Goal: Task Accomplishment & Management: Manage account settings

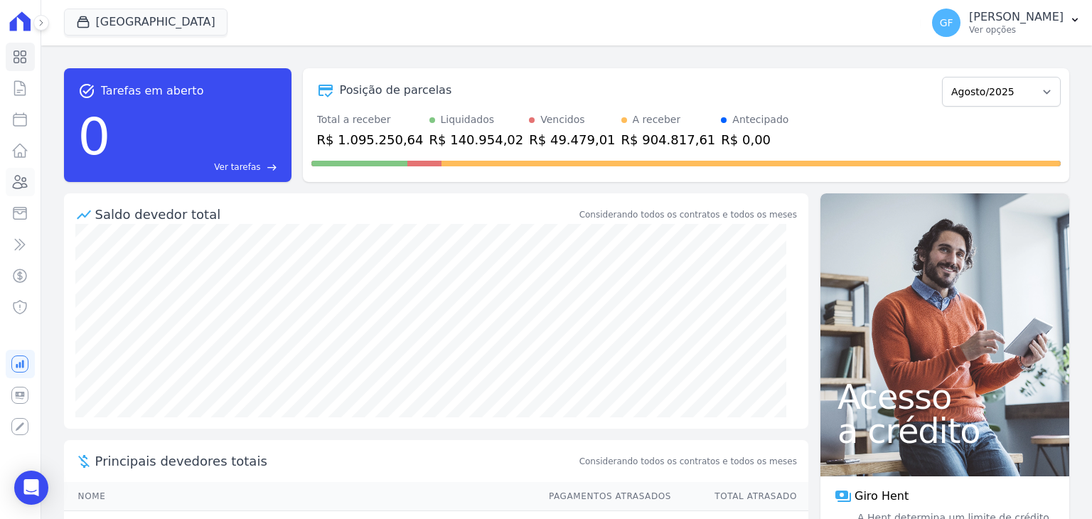
click at [14, 185] on icon at bounding box center [21, 182] width 14 height 13
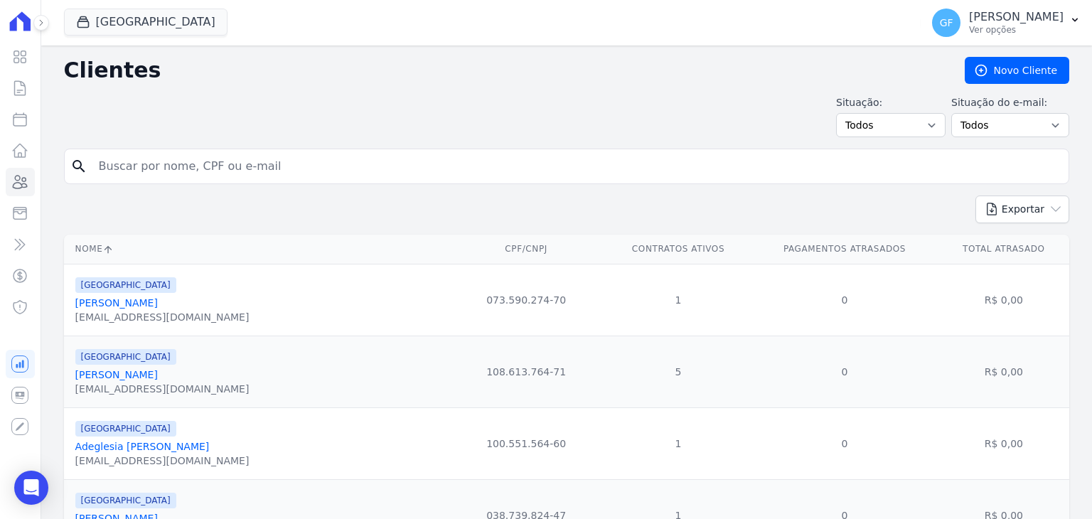
click at [219, 158] on input "search" at bounding box center [576, 166] width 972 height 28
type input "egon"
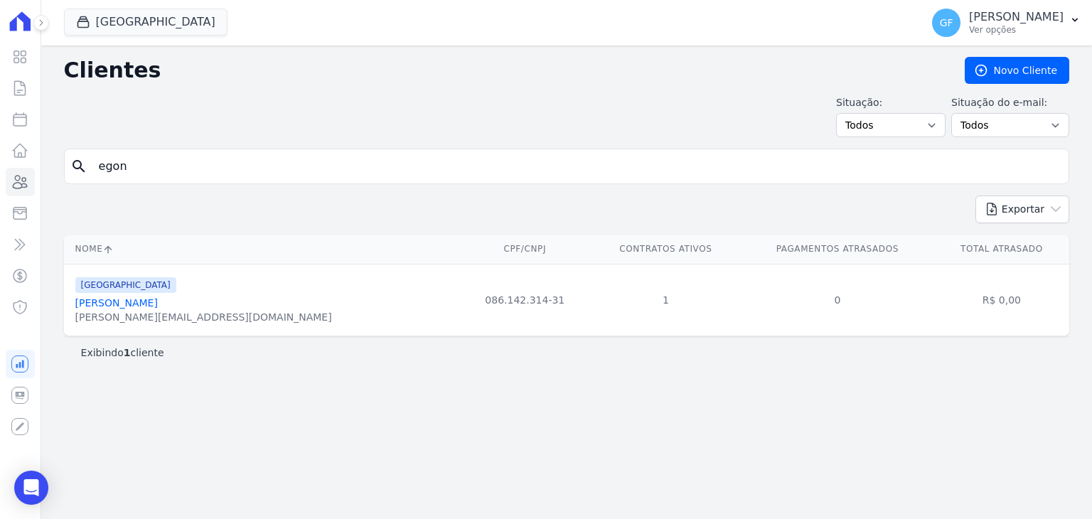
click at [136, 299] on link "[PERSON_NAME]" at bounding box center [116, 302] width 82 height 11
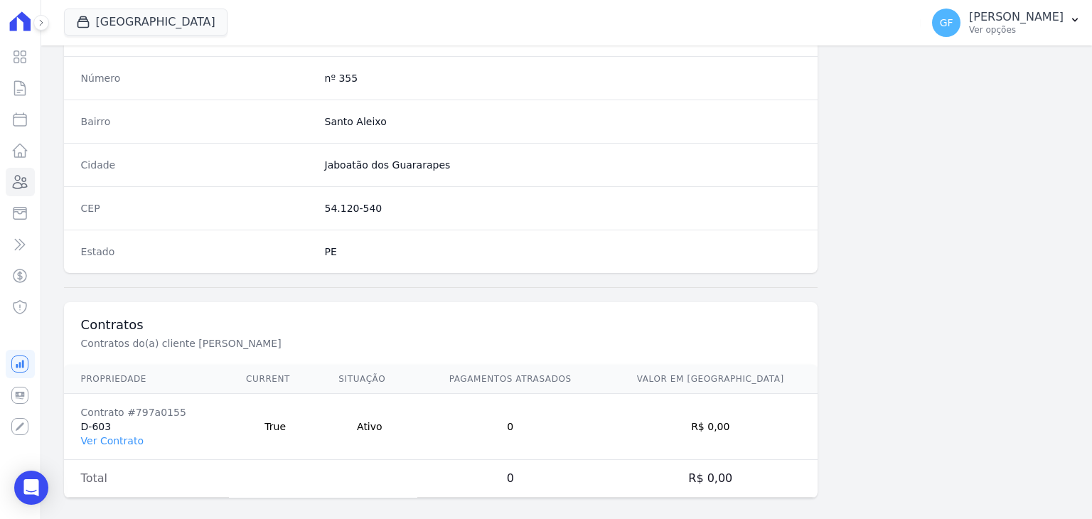
scroll to position [807, 0]
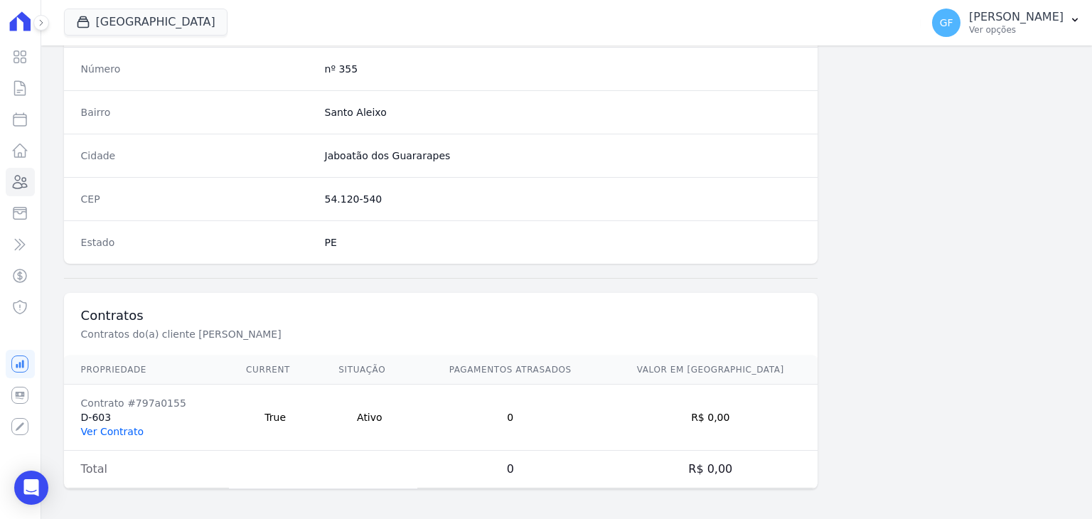
click at [125, 430] on link "Ver Contrato" at bounding box center [112, 431] width 63 height 11
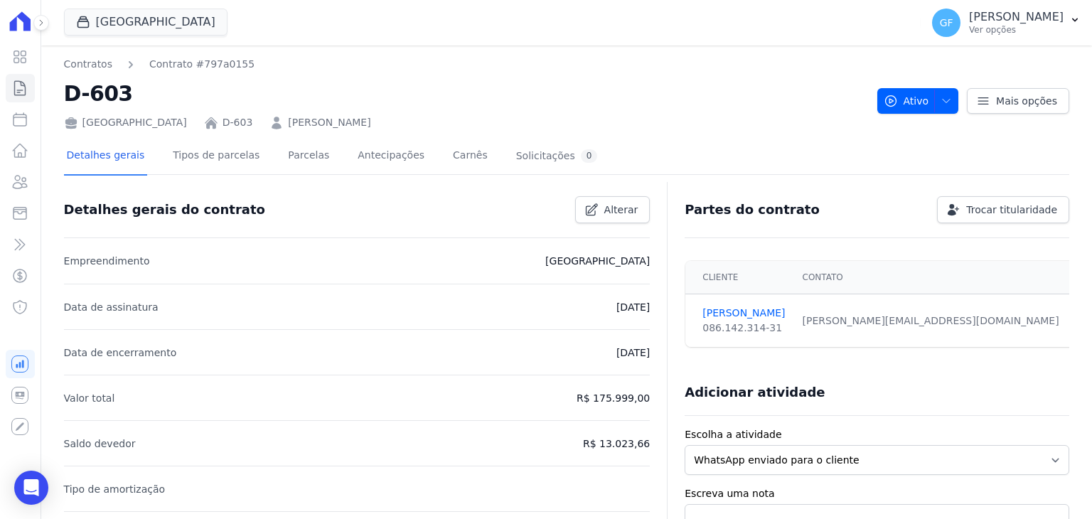
click at [265, 157] on div "Detalhes gerais Tipos de parcelas [GEOGRAPHIC_DATA] Antecipações Carnês Solicit…" at bounding box center [332, 157] width 537 height 38
click at [296, 152] on link "Parcelas" at bounding box center [308, 157] width 47 height 38
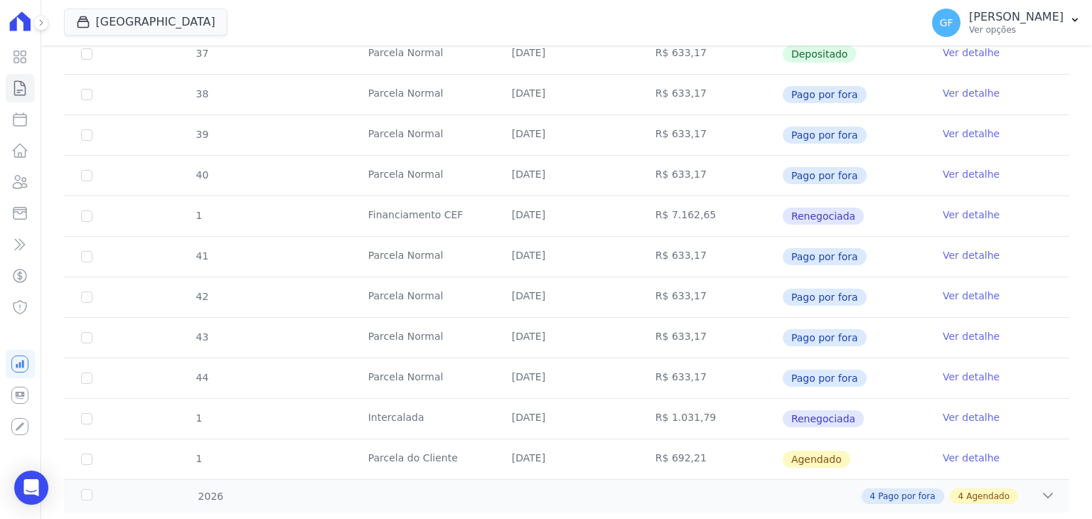
scroll to position [601, 0]
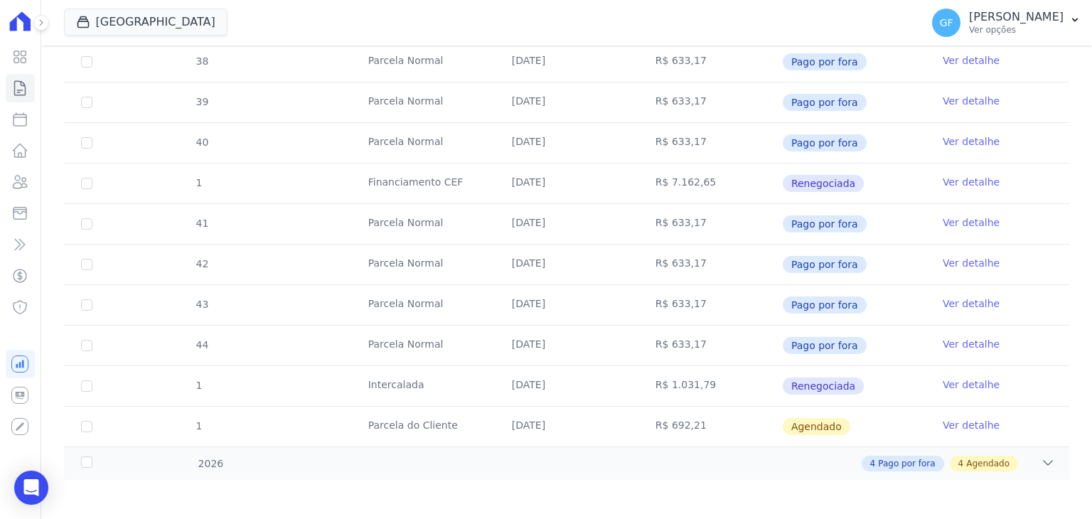
drag, startPoint x: 506, startPoint y: 382, endPoint x: 573, endPoint y: 380, distance: 66.8
click at [573, 380] on td "[DATE]" at bounding box center [567, 386] width 144 height 40
drag, startPoint x: 509, startPoint y: 418, endPoint x: 569, endPoint y: 421, distance: 60.5
click at [569, 421] on td "[DATE]" at bounding box center [567, 427] width 144 height 40
click at [729, 462] on div "4 Pago por fora 4 Agendado" at bounding box center [615, 464] width 878 height 16
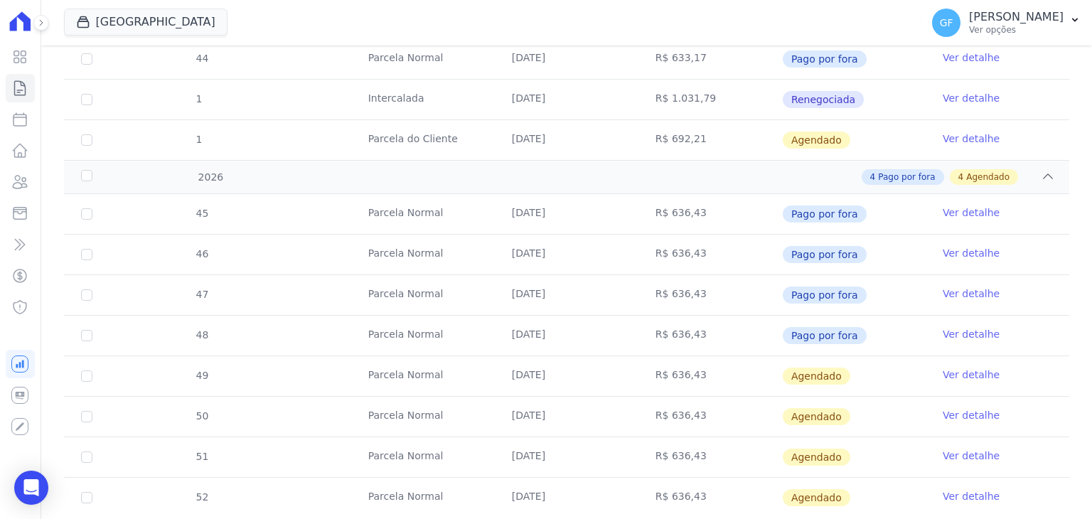
scroll to position [924, 0]
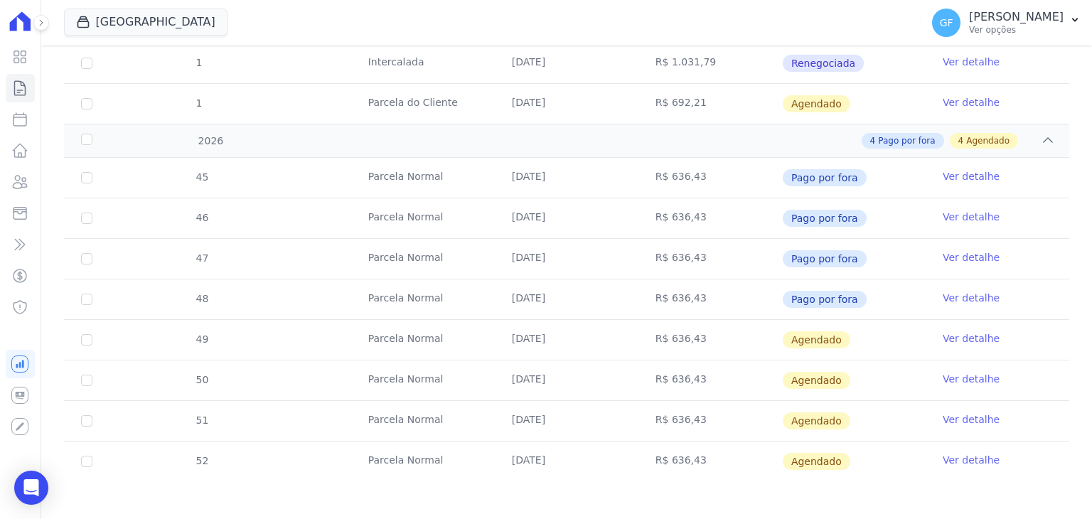
drag, startPoint x: 503, startPoint y: 336, endPoint x: 743, endPoint y: 339, distance: 240.2
click at [743, 339] on tr "49 [GEOGRAPHIC_DATA] [DATE] R$ 636,43 [GEOGRAPHIC_DATA] Ver detalhe" at bounding box center [566, 339] width 1005 height 41
click at [744, 339] on td "R$ 636,43" at bounding box center [710, 340] width 144 height 40
click at [950, 331] on link "Ver detalhe" at bounding box center [970, 338] width 57 height 14
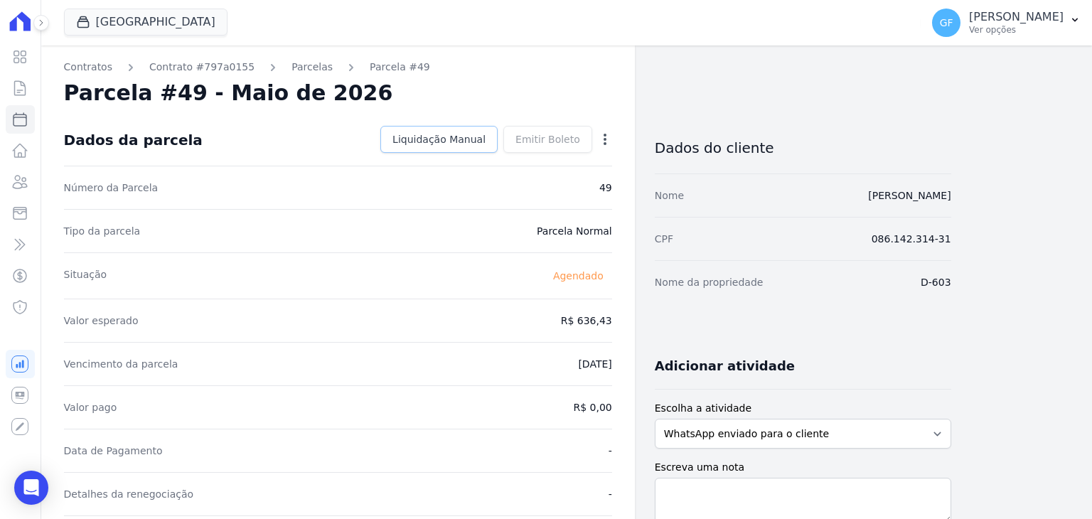
click at [481, 137] on span "Liquidação Manual" at bounding box center [438, 139] width 93 height 14
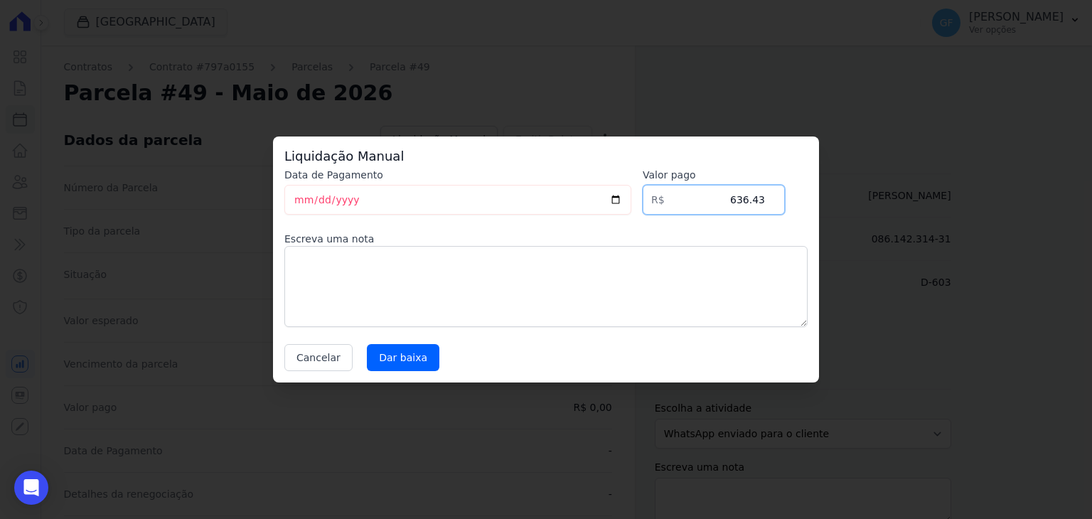
click at [786, 200] on div "Data de Pagamento [DATE] [GEOGRAPHIC_DATA] R$ 636.43 Escreva uma nota Cancelar …" at bounding box center [545, 269] width 523 height 203
paste input "44.52"
type input "644.52"
click at [342, 257] on textarea at bounding box center [545, 286] width 523 height 81
click at [389, 353] on input "Dar baixa" at bounding box center [403, 357] width 72 height 27
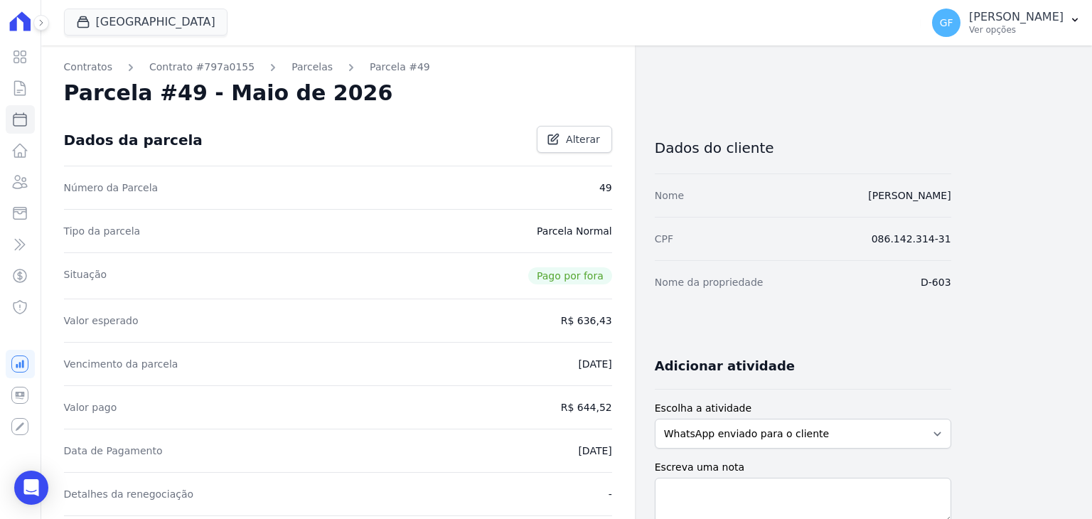
click at [301, 70] on link "Parcelas" at bounding box center [311, 67] width 41 height 15
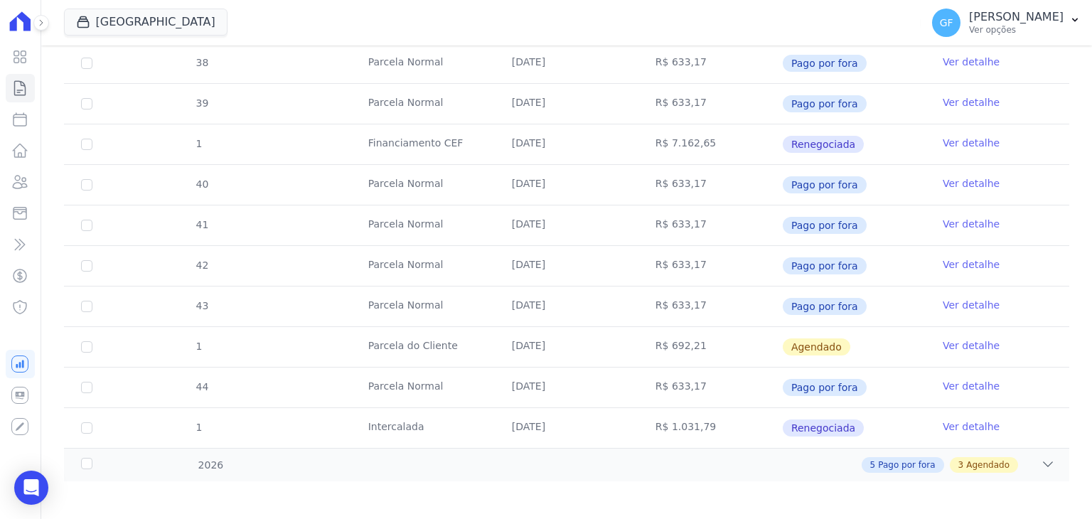
scroll to position [601, 0]
click at [645, 466] on div "5 Pago por fora 3 Agendado" at bounding box center [615, 464] width 878 height 16
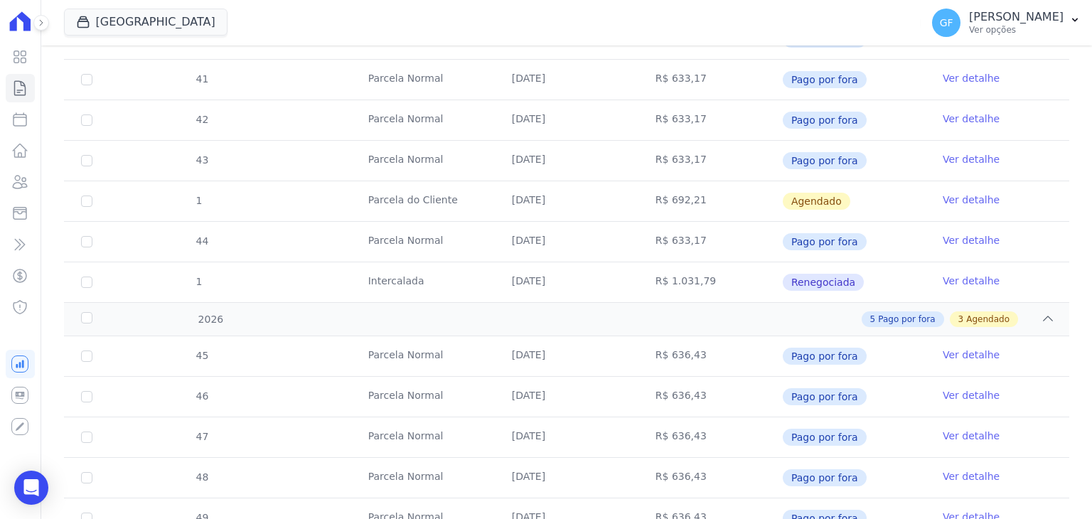
scroll to position [924, 0]
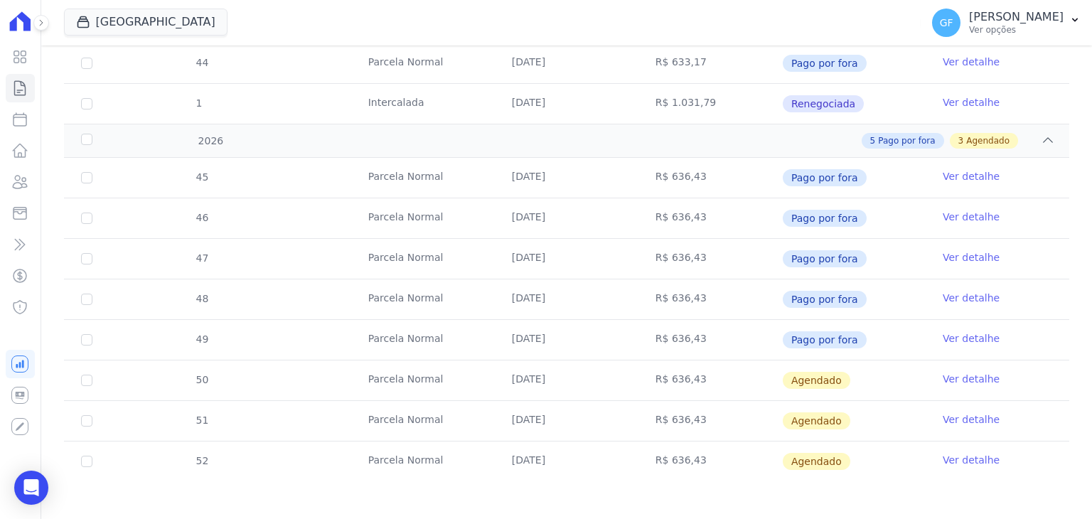
click at [954, 372] on link "Ver detalhe" at bounding box center [970, 379] width 57 height 14
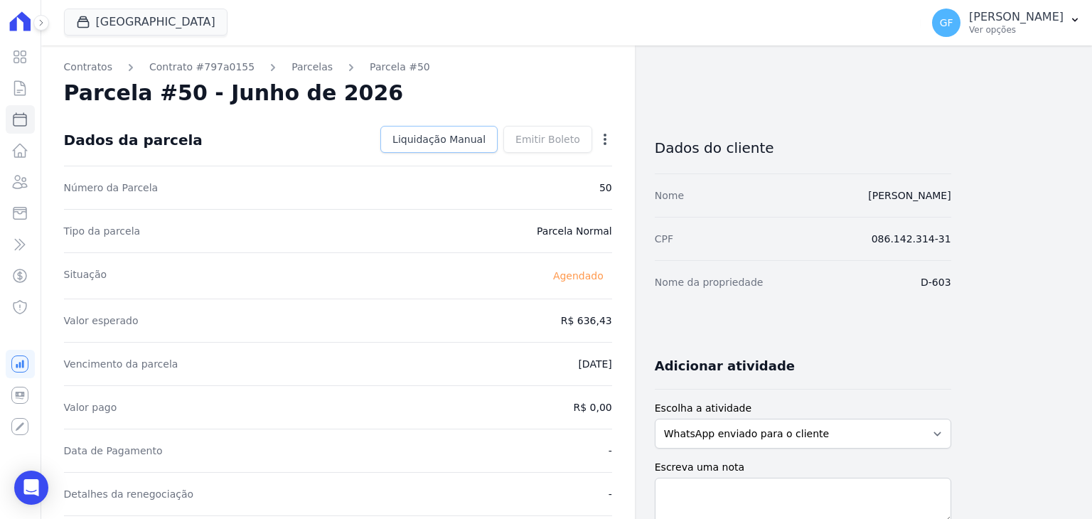
click at [456, 139] on span "Liquidação Manual" at bounding box center [438, 139] width 93 height 14
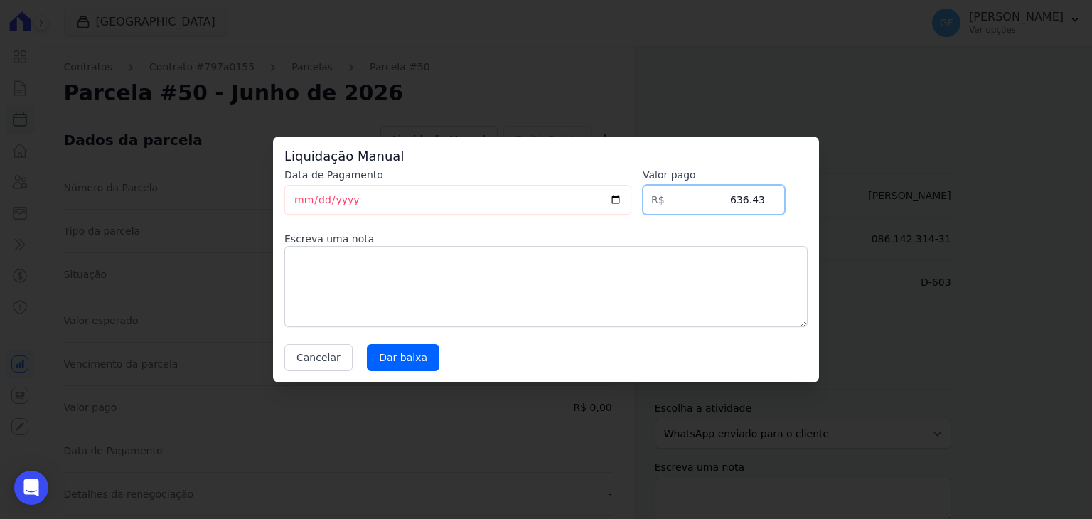
drag, startPoint x: 773, startPoint y: 206, endPoint x: 797, endPoint y: 207, distance: 23.5
click at [796, 207] on div "Data de Pagamento [DATE] [GEOGRAPHIC_DATA] R$ 636.43 Escreva uma nota Cancelar …" at bounding box center [545, 269] width 523 height 203
paste input "44.52"
type input "644.52"
click at [386, 362] on input "Dar baixa" at bounding box center [403, 357] width 72 height 27
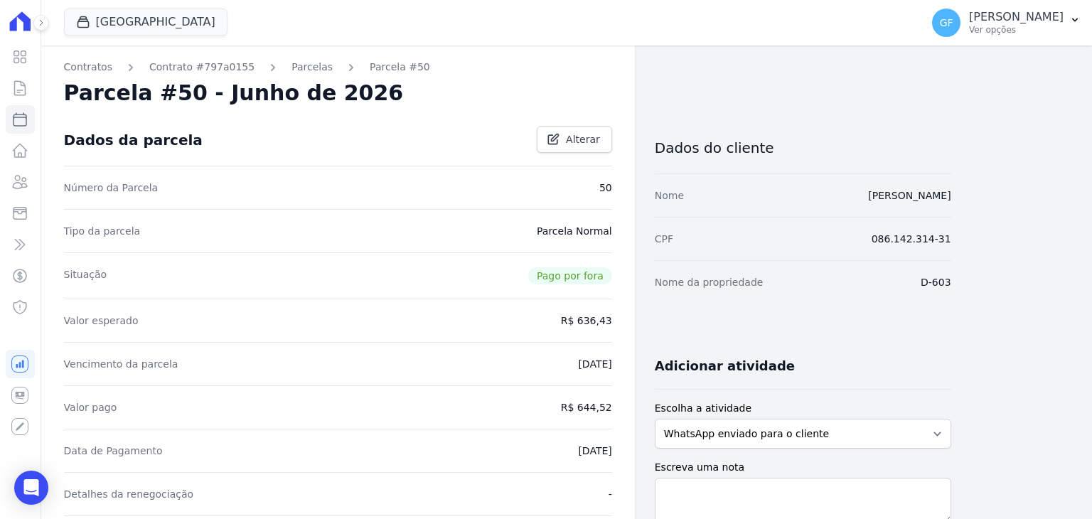
click at [299, 65] on link "Parcelas" at bounding box center [311, 67] width 41 height 15
